Goal: Task Accomplishment & Management: Manage account settings

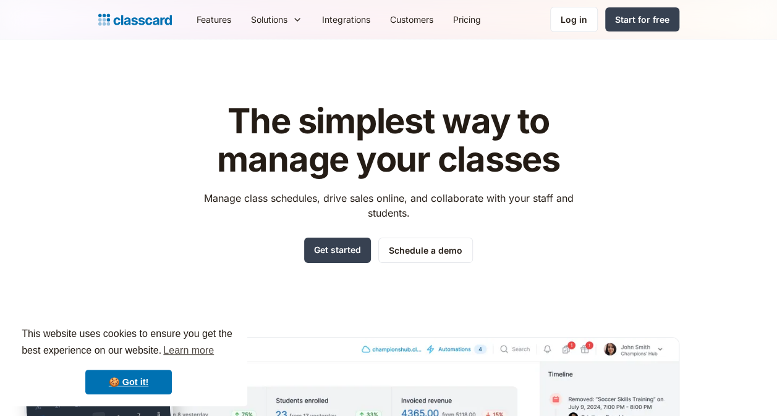
click at [581, 17] on div "Log in" at bounding box center [573, 19] width 27 height 13
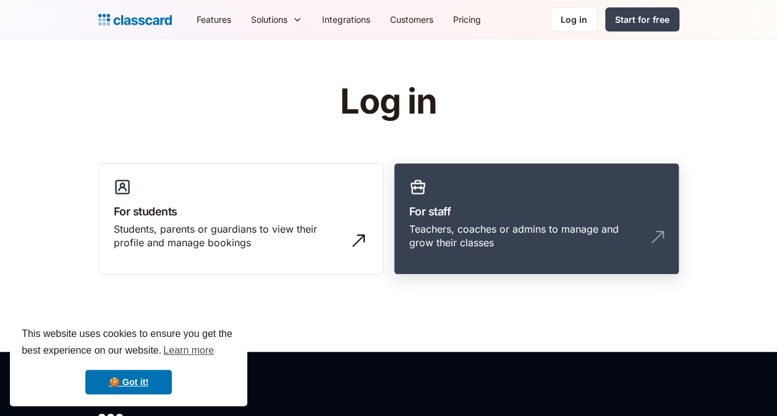
click at [484, 199] on link "For staff Teachers, coaches or admins to manage and grow their classes" at bounding box center [536, 219] width 285 height 112
click at [478, 215] on h3 "For staff" at bounding box center [536, 211] width 255 height 17
click at [516, 199] on link "For staff Teachers, coaches or admins to manage and grow their classes" at bounding box center [536, 219] width 285 height 112
click at [561, 211] on h3 "For staff" at bounding box center [536, 211] width 255 height 17
